Goal: Task Accomplishment & Management: Complete application form

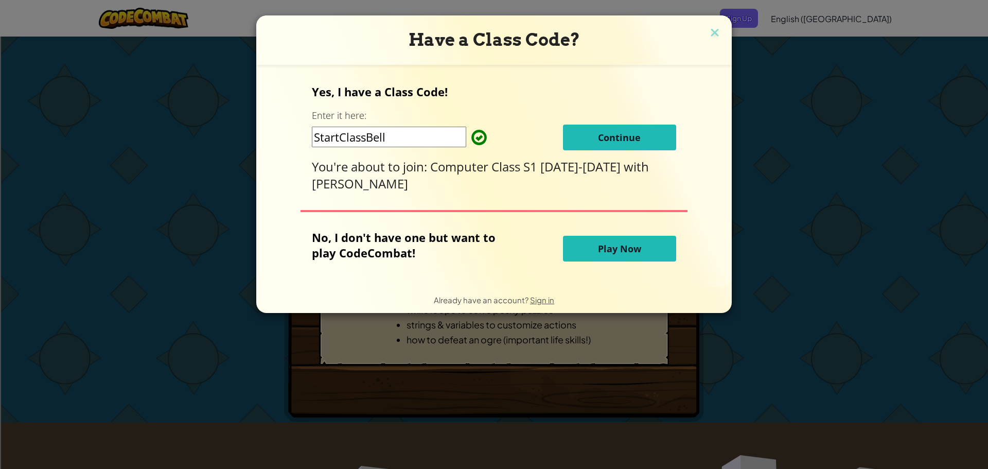
click at [661, 135] on button "Continue" at bounding box center [619, 138] width 113 height 26
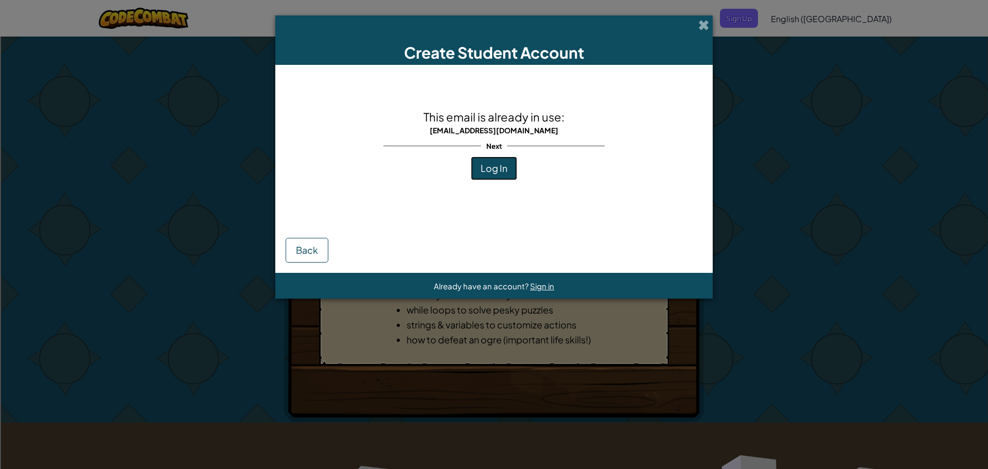
click at [495, 166] on span "Log In" at bounding box center [494, 168] width 27 height 12
